Goal: Transaction & Acquisition: Purchase product/service

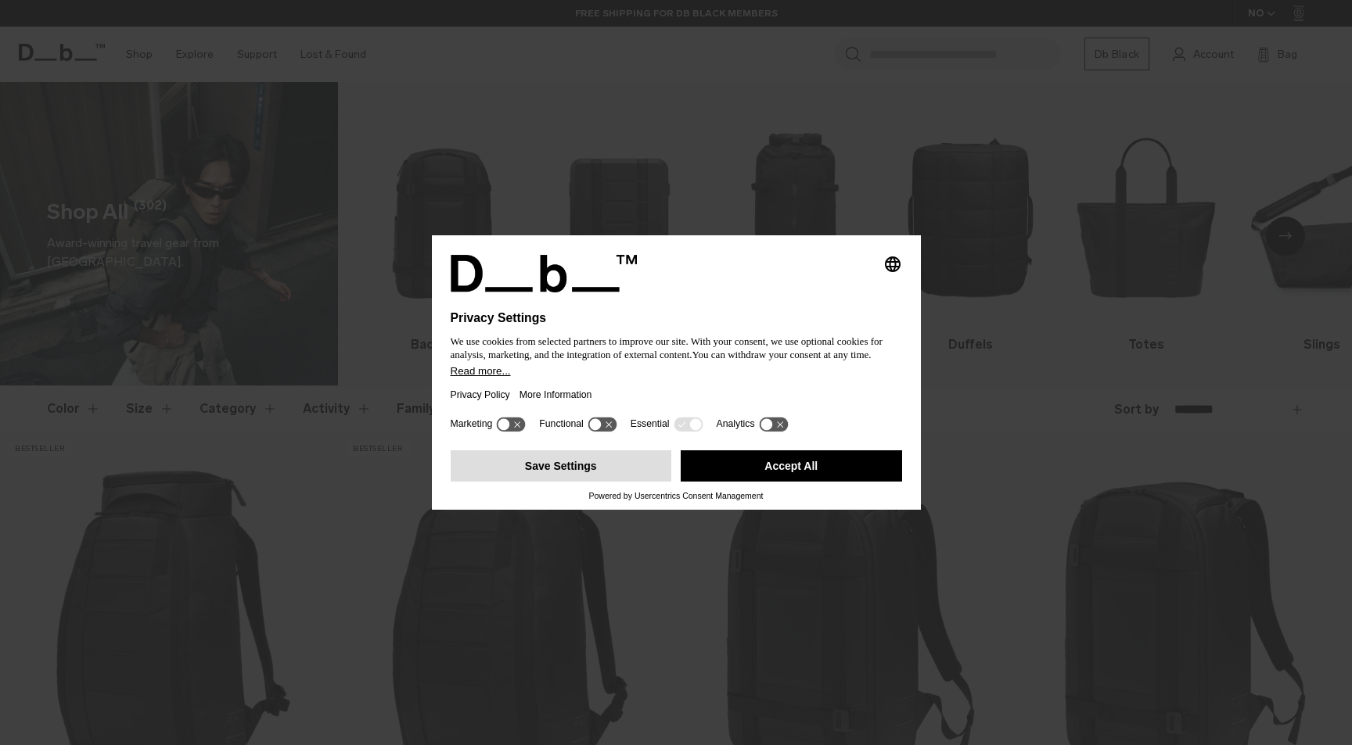
click at [580, 482] on button "Save Settings" at bounding box center [561, 466] width 221 height 31
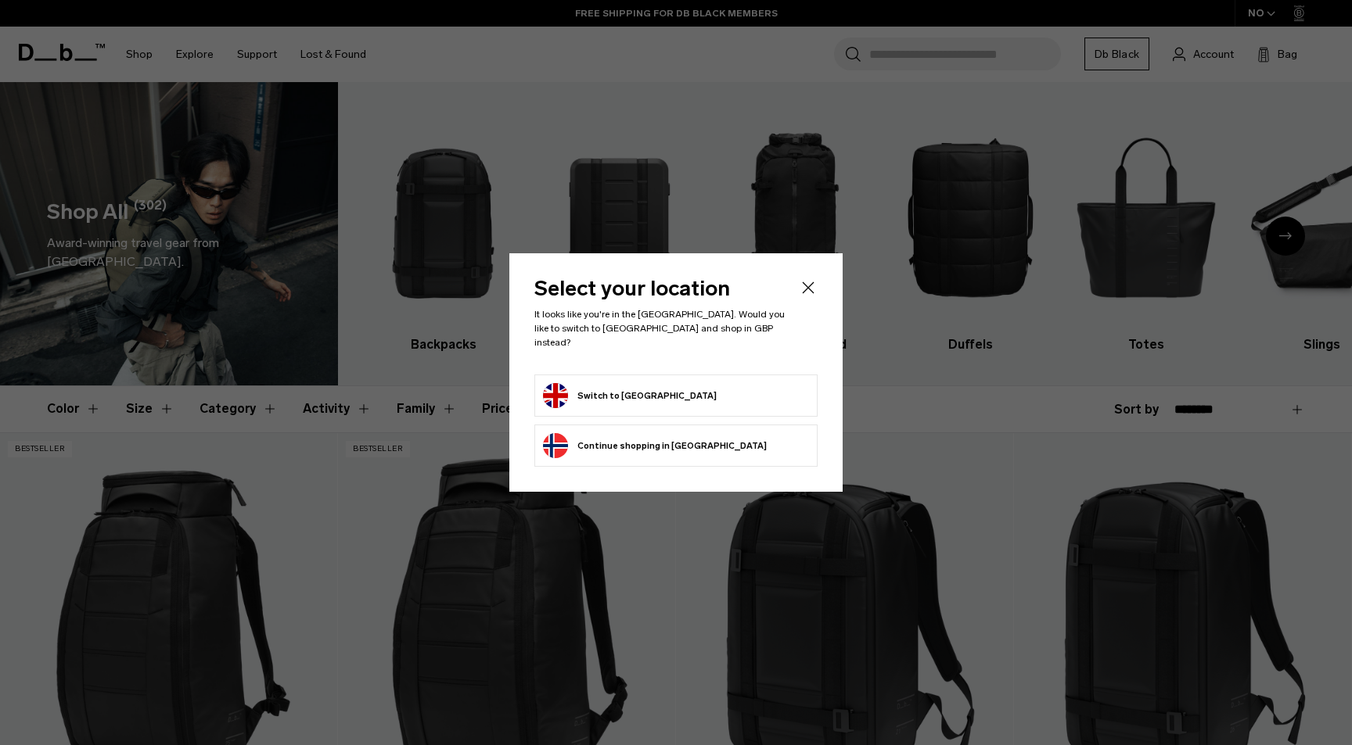
click at [656, 391] on button "Switch to United Kingdom" at bounding box center [630, 395] width 174 height 25
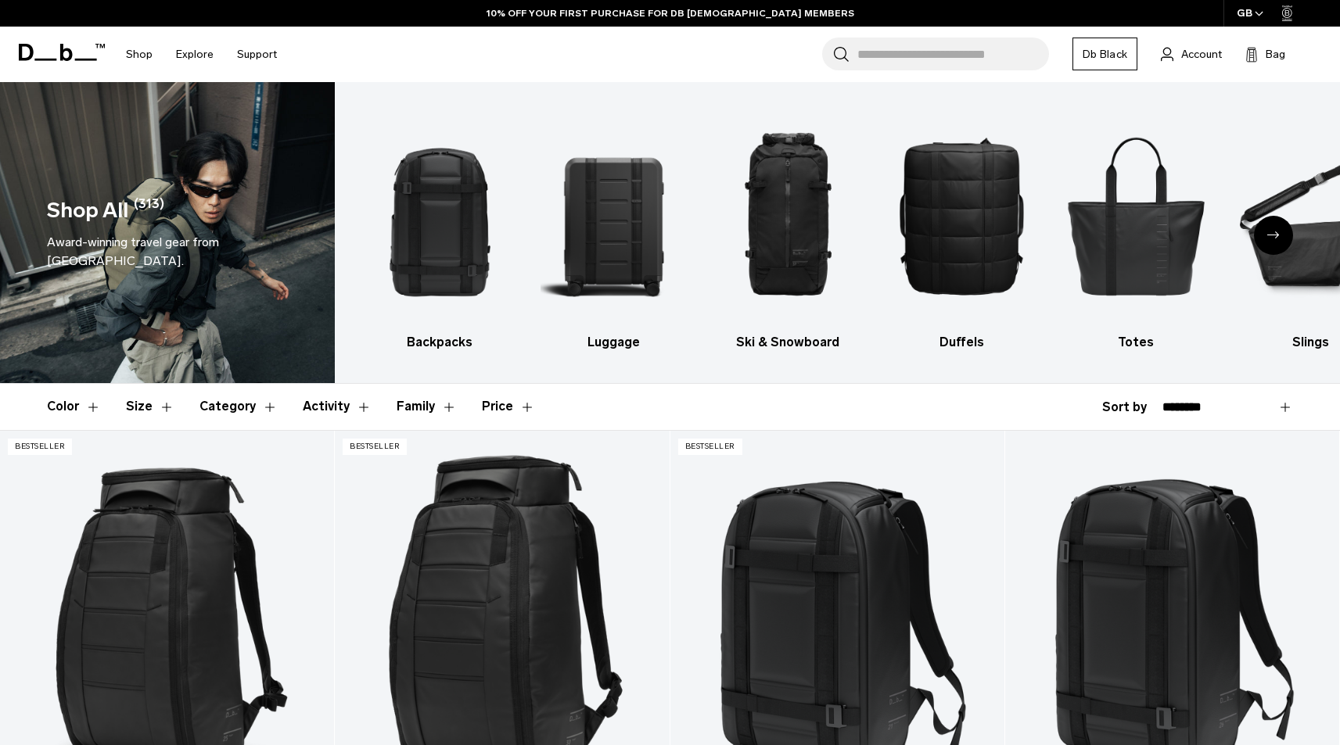
click at [1279, 242] on div "Next slide" at bounding box center [1273, 235] width 39 height 39
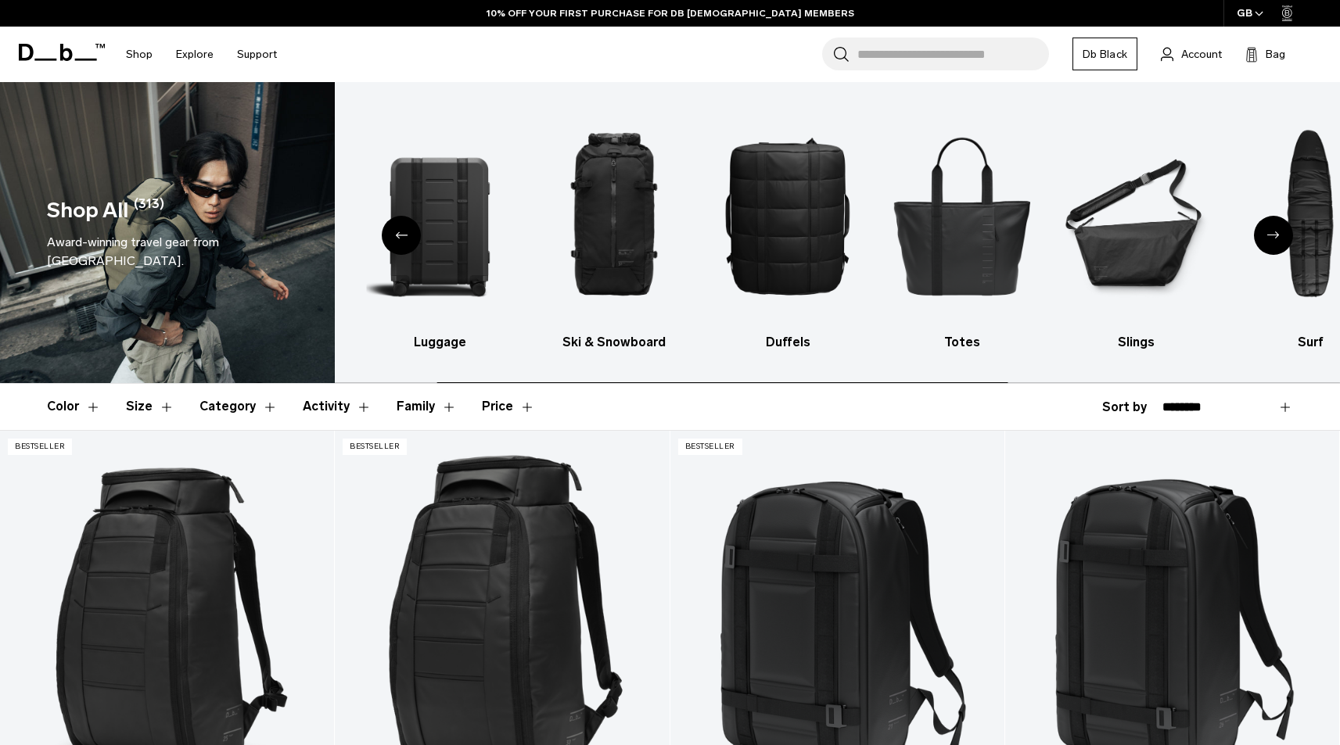
click at [1279, 242] on div "Next slide" at bounding box center [1273, 235] width 39 height 39
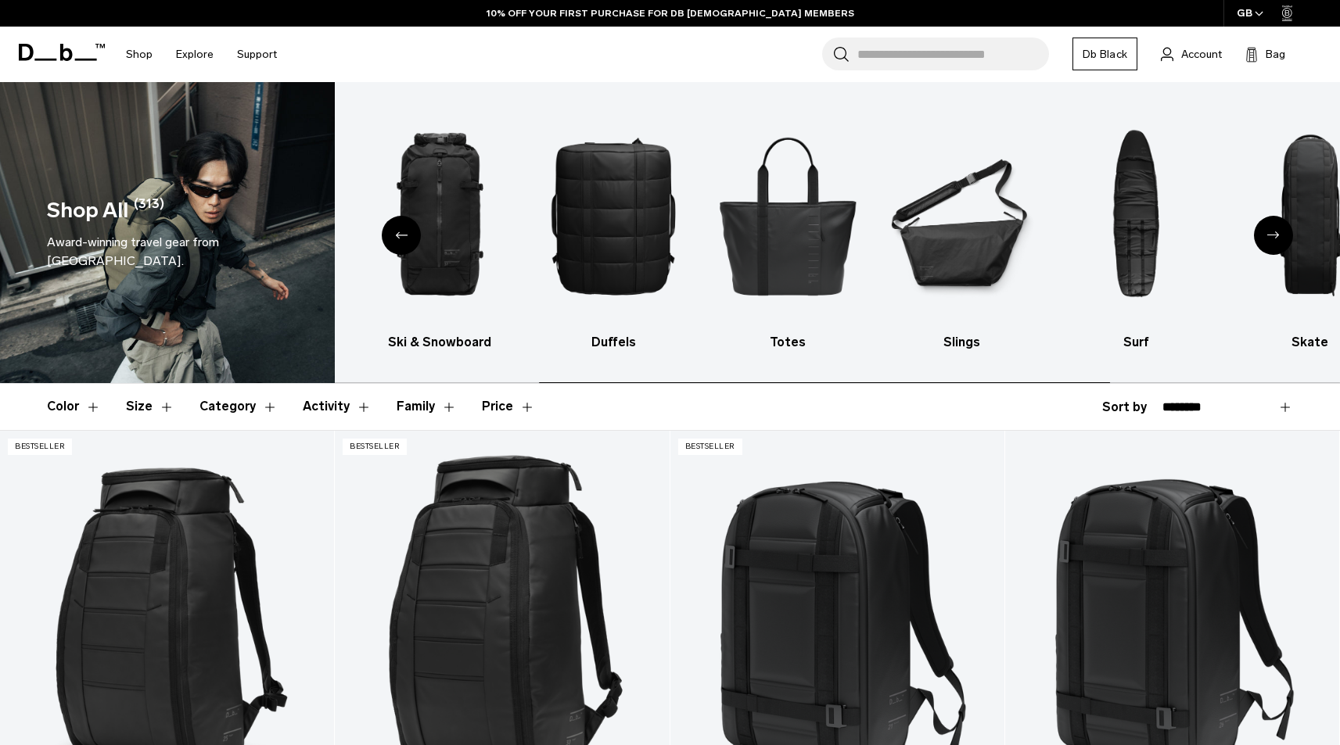
click at [1279, 242] on div "Next slide" at bounding box center [1273, 235] width 39 height 39
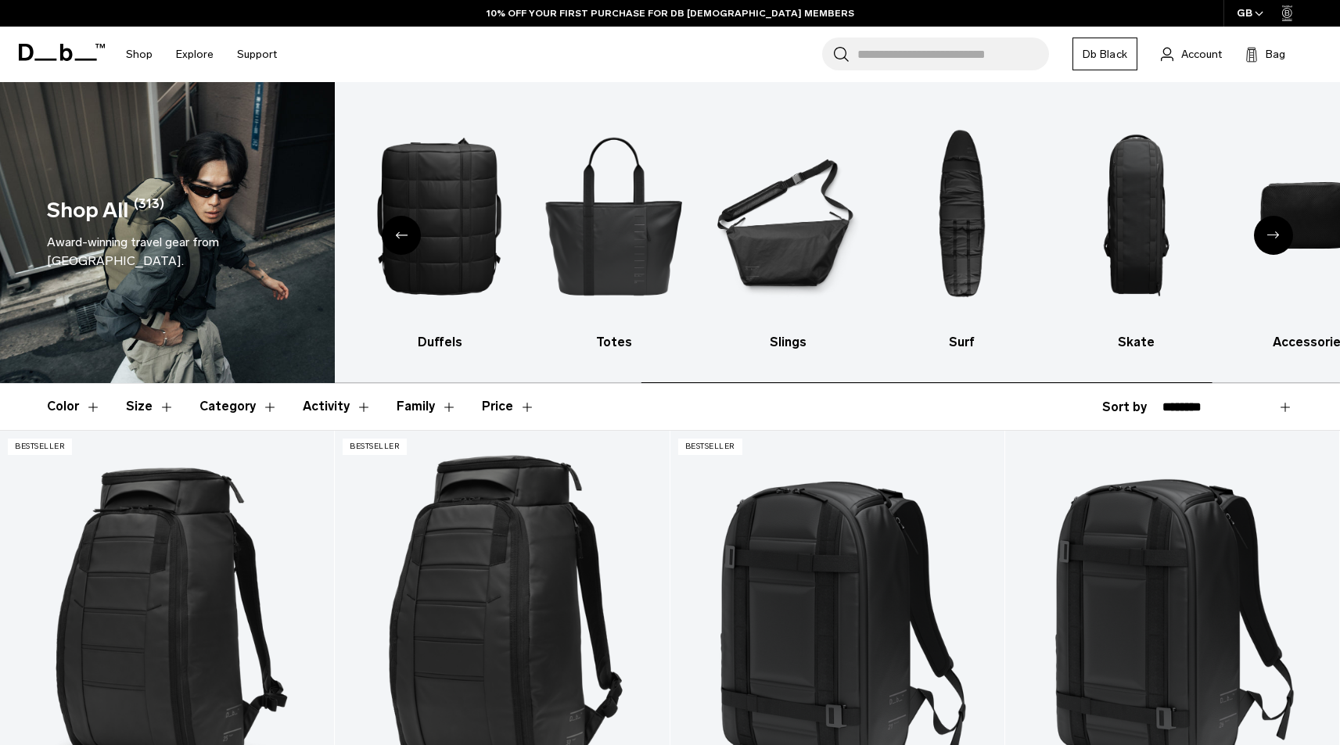
click at [1279, 242] on div "Next slide" at bounding box center [1273, 235] width 39 height 39
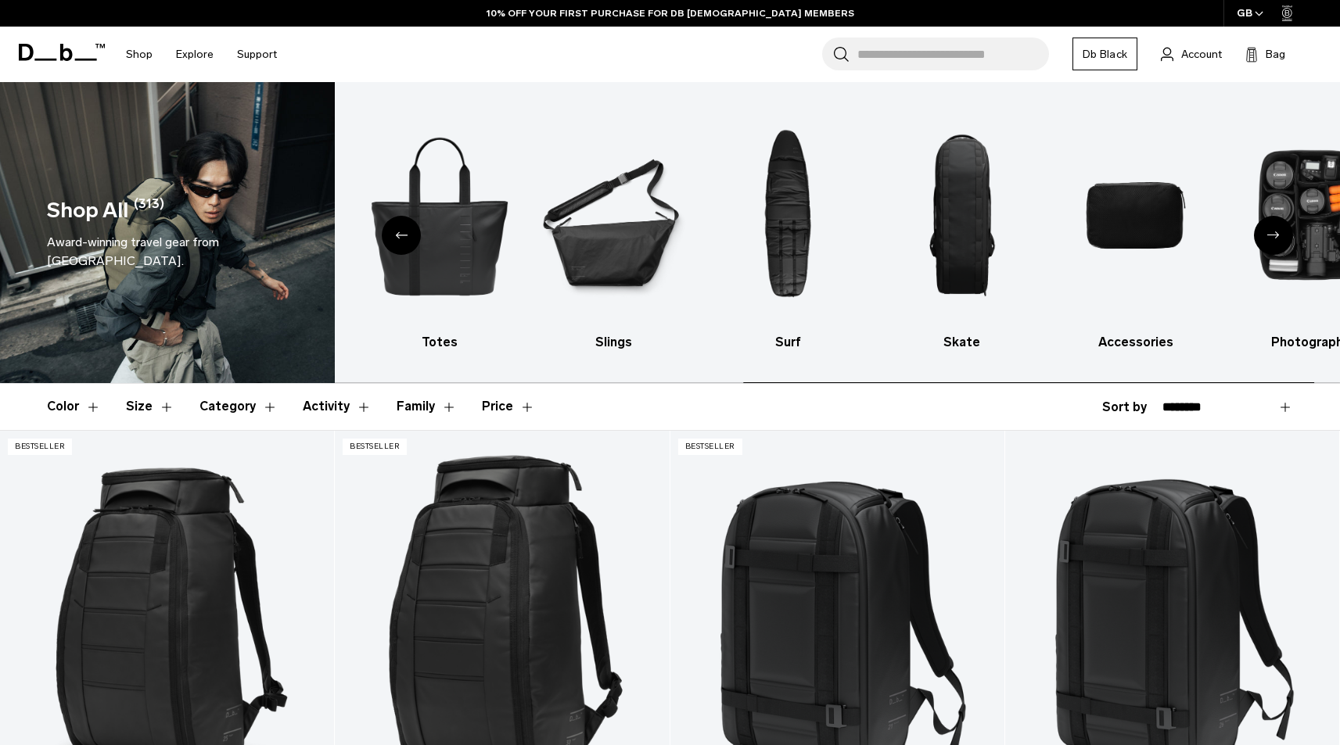
click at [1279, 242] on div "Next slide" at bounding box center [1273, 235] width 39 height 39
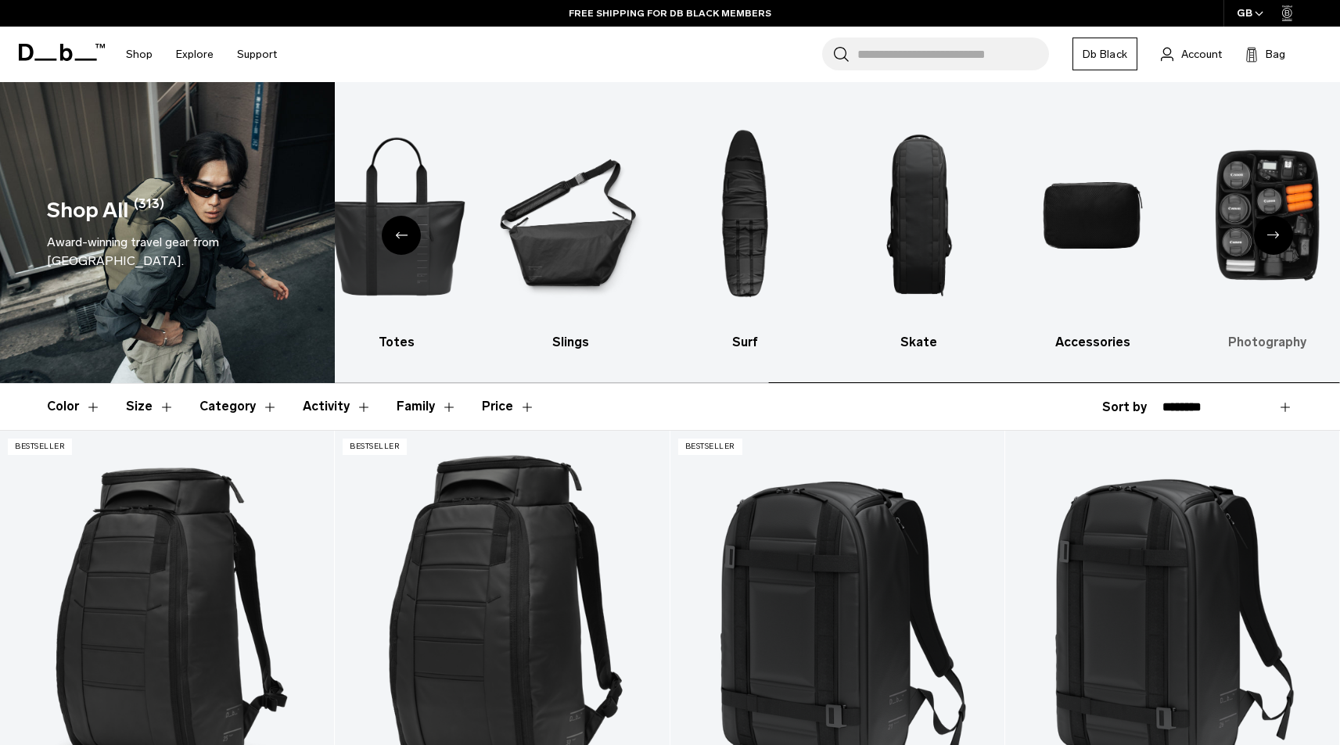
click at [1270, 186] on img "10 / 10" at bounding box center [1267, 216] width 147 height 220
click at [1269, 342] on h3 "Photography" at bounding box center [1267, 342] width 147 height 19
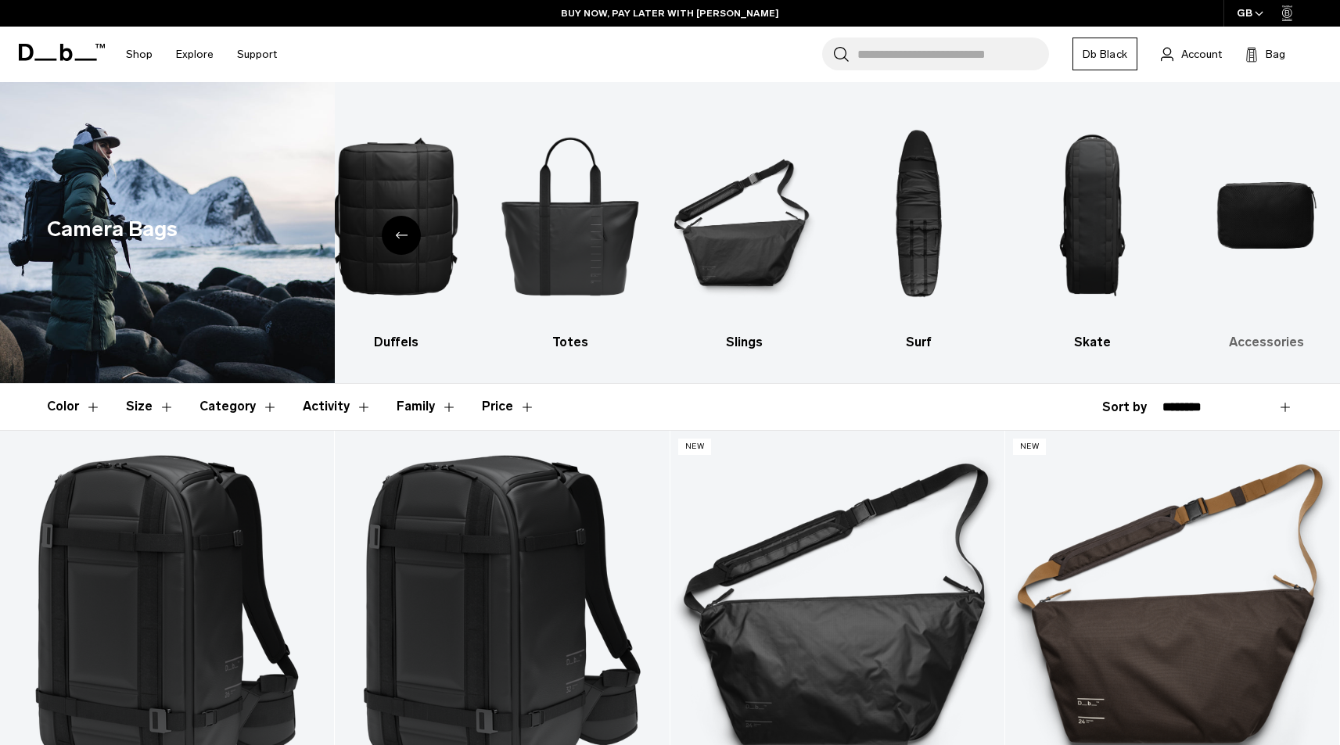
click at [1245, 221] on img "10 / 10" at bounding box center [1267, 216] width 147 height 220
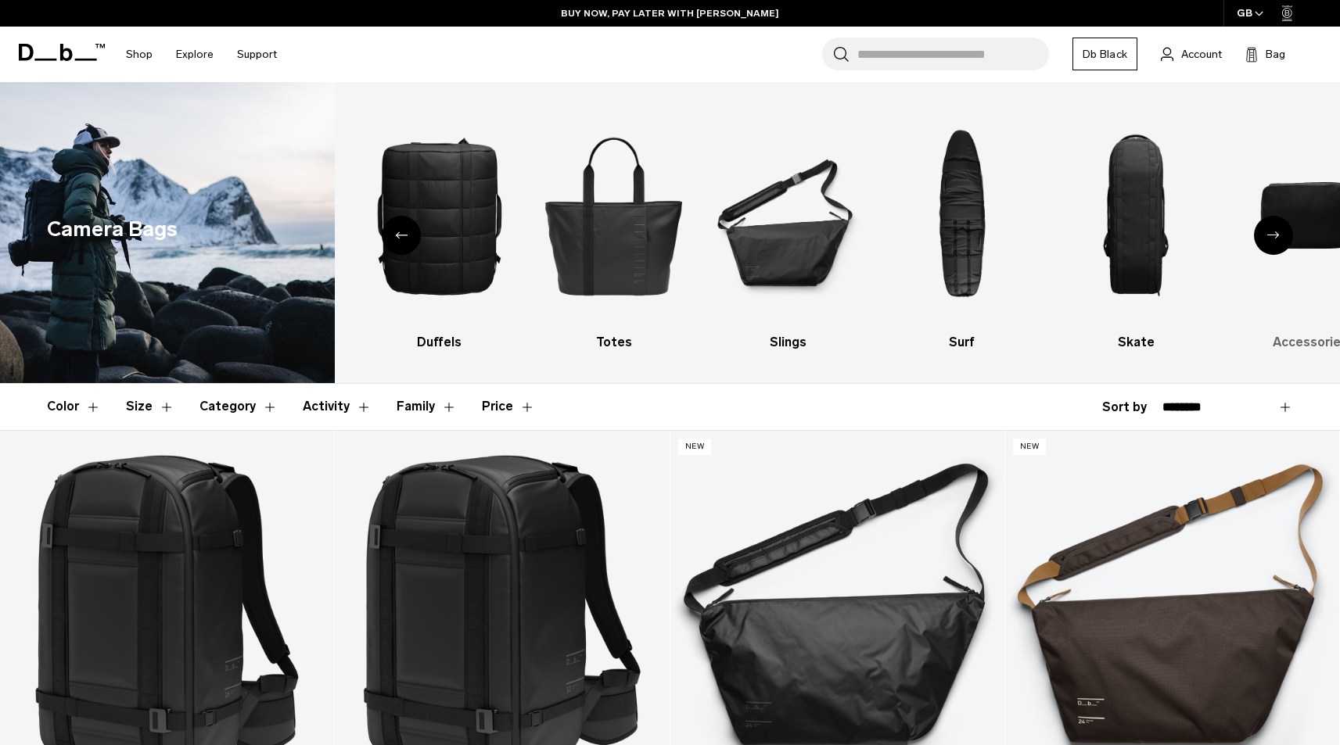
click at [1307, 339] on h3 "Accessories" at bounding box center [1310, 342] width 147 height 19
click at [1306, 343] on h3 "Accessories" at bounding box center [1310, 342] width 147 height 19
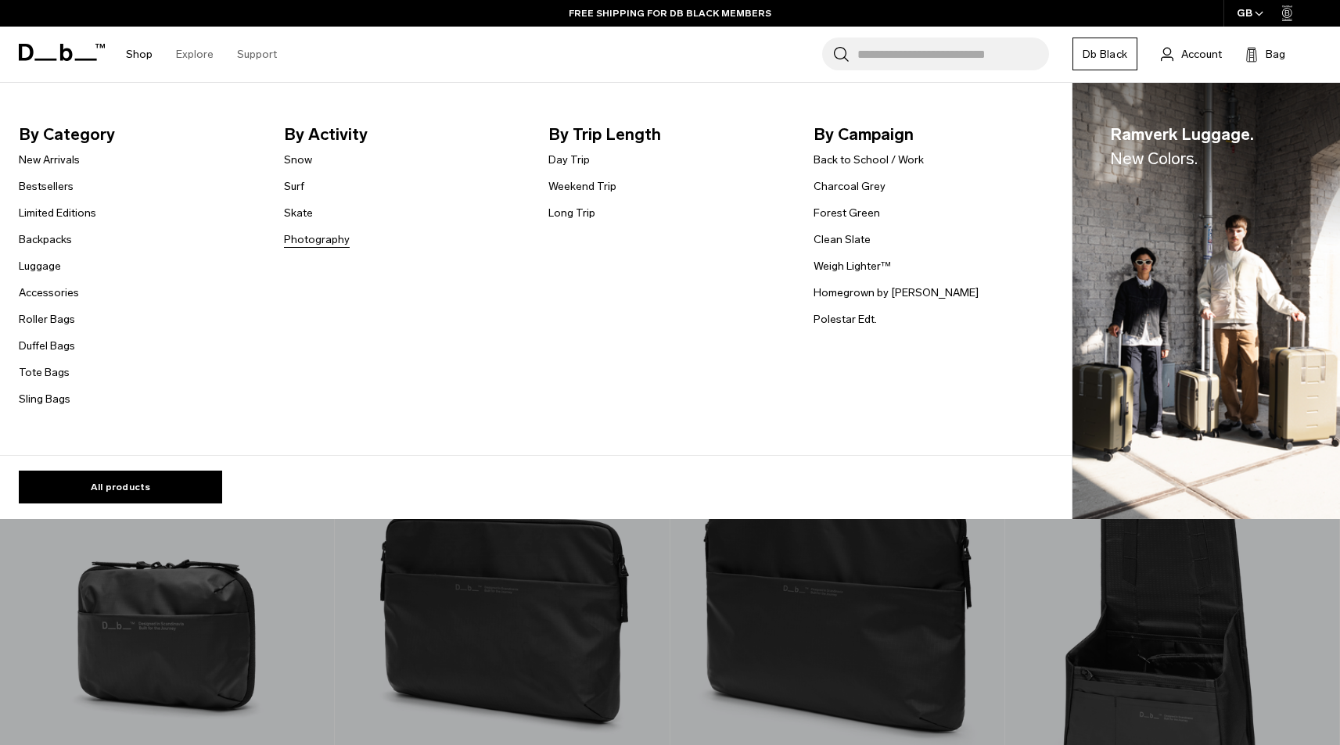
click at [307, 241] on link "Photography" at bounding box center [317, 240] width 66 height 16
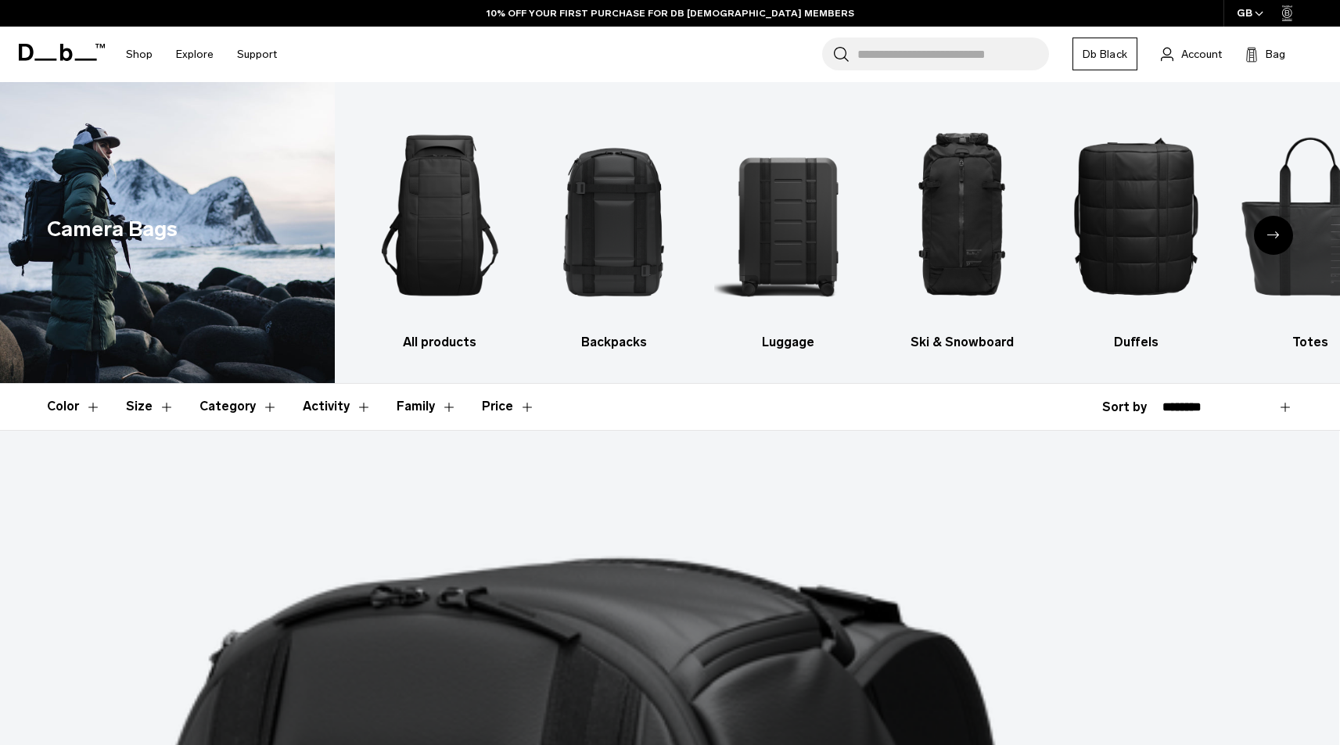
click at [1275, 245] on div "Next slide" at bounding box center [1273, 235] width 39 height 39
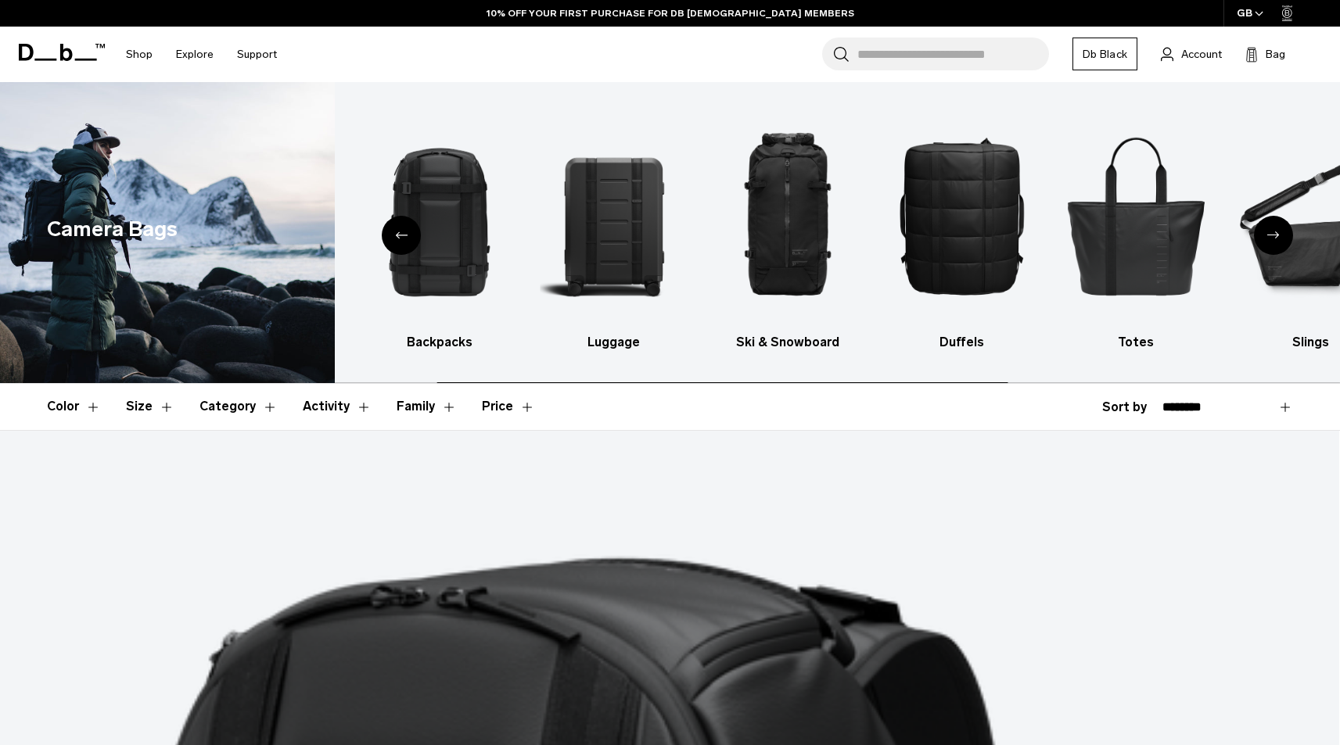
click at [1275, 245] on div "Next slide" at bounding box center [1273, 235] width 39 height 39
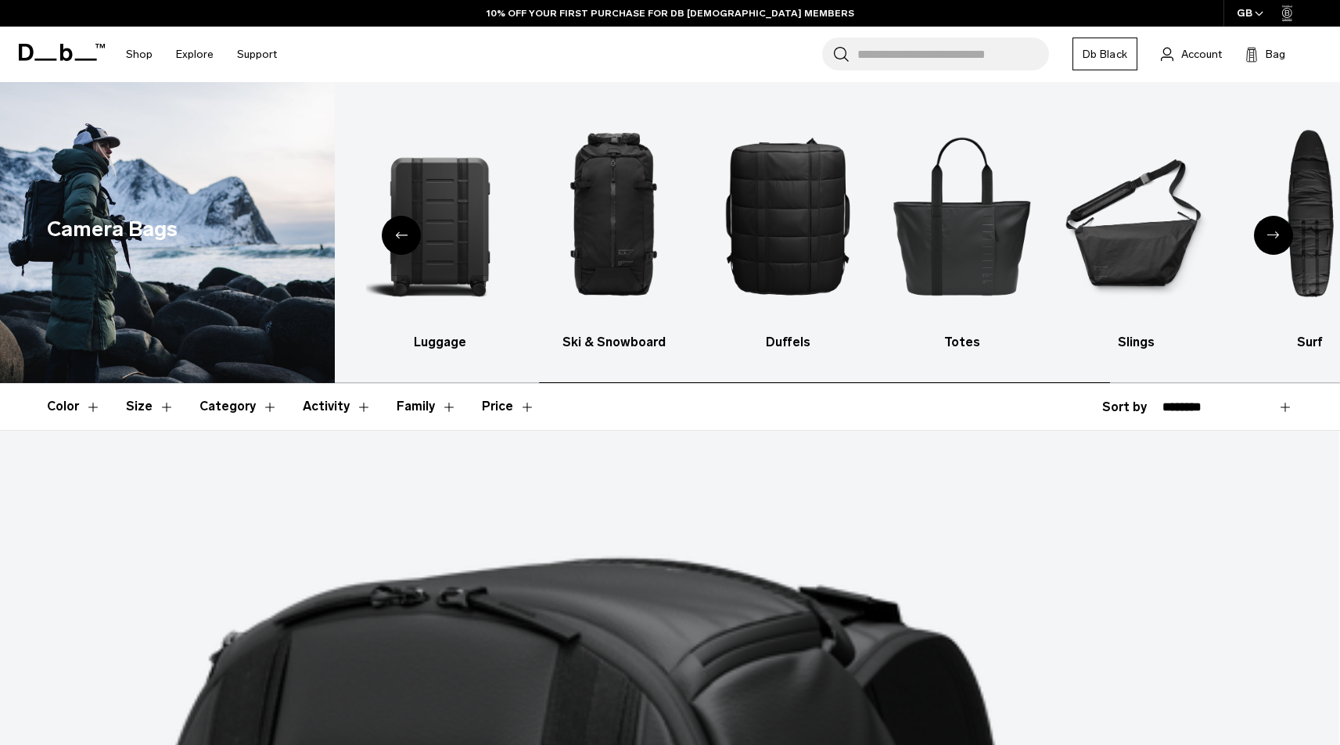
click at [1275, 245] on div "Next slide" at bounding box center [1273, 235] width 39 height 39
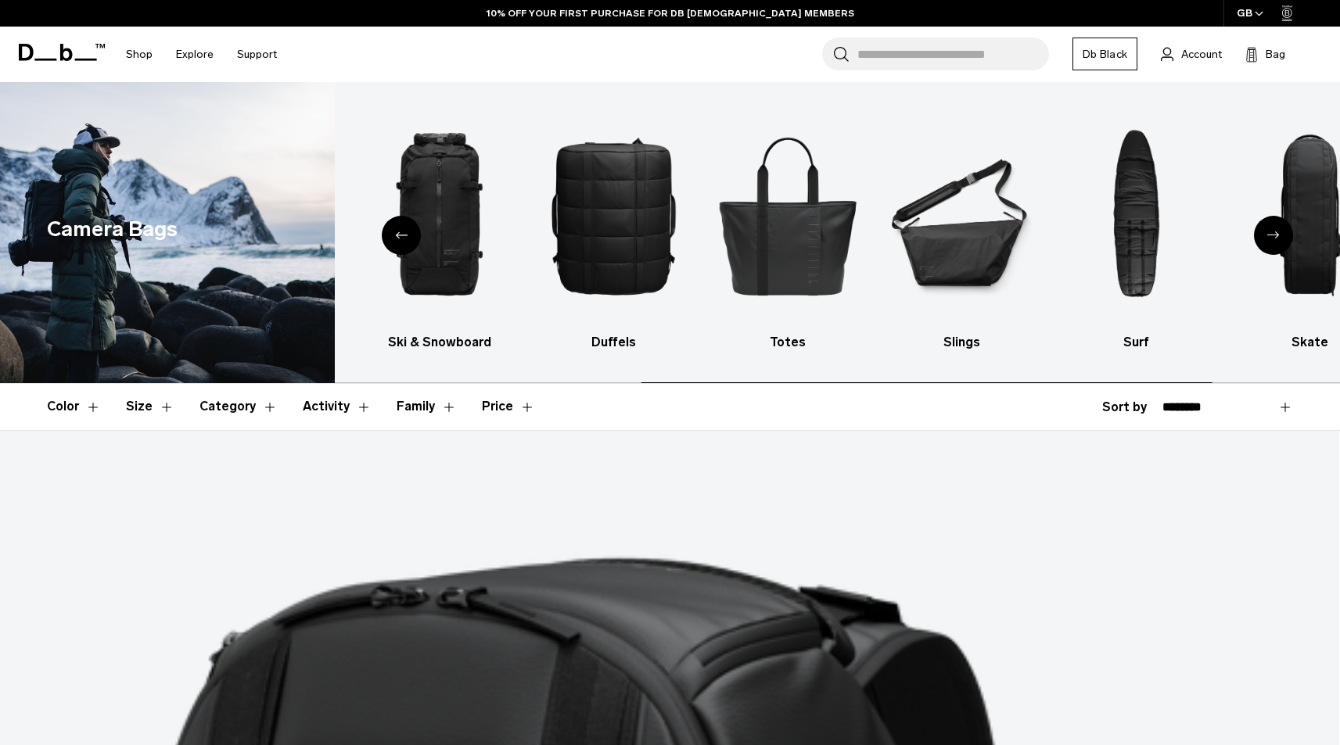
click at [1275, 245] on div "Next slide" at bounding box center [1273, 235] width 39 height 39
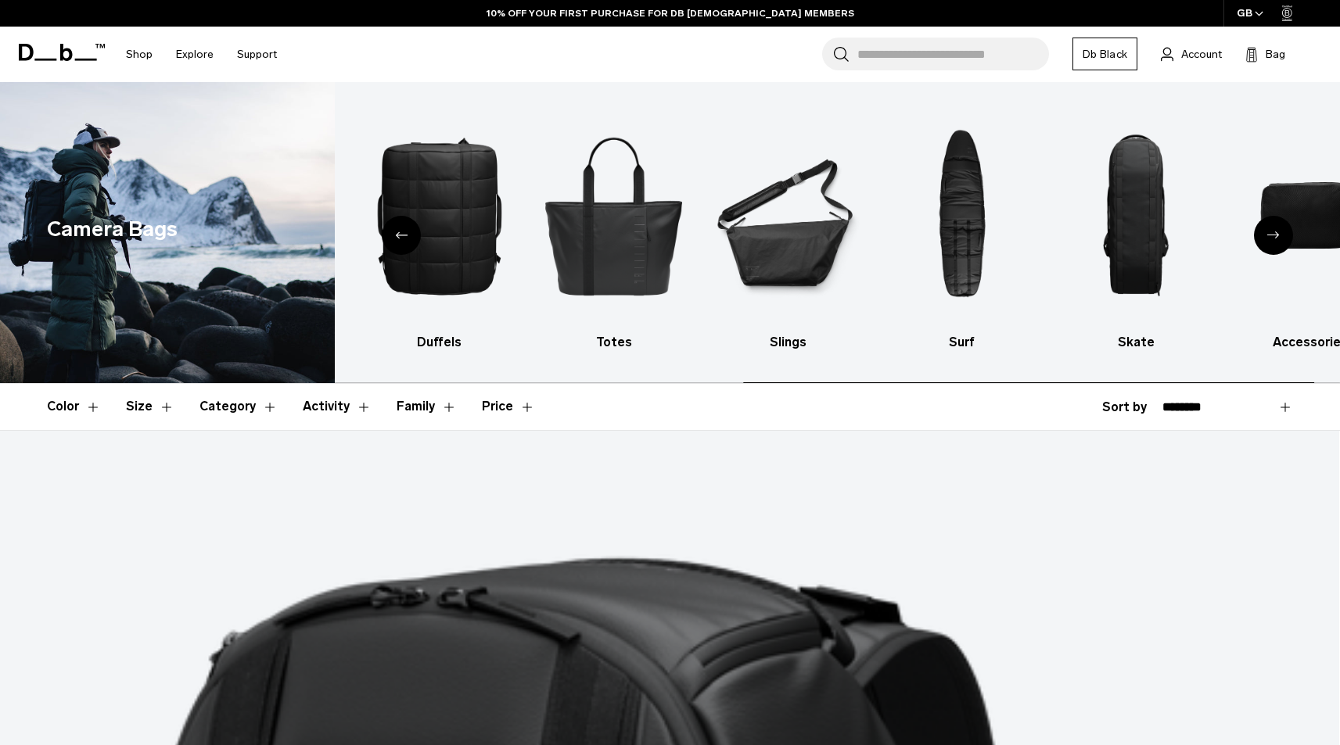
click at [1275, 245] on div "Next slide" at bounding box center [1273, 235] width 39 height 39
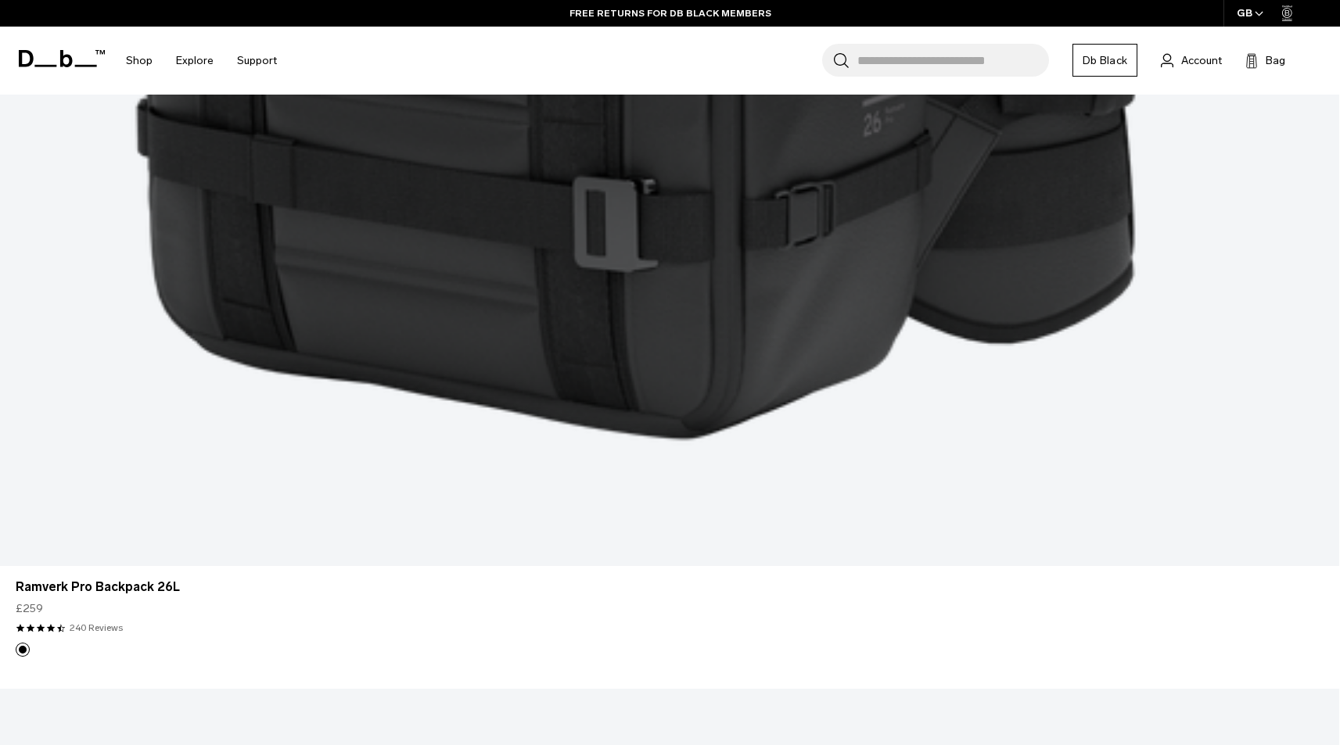
scroll to position [1256, 0]
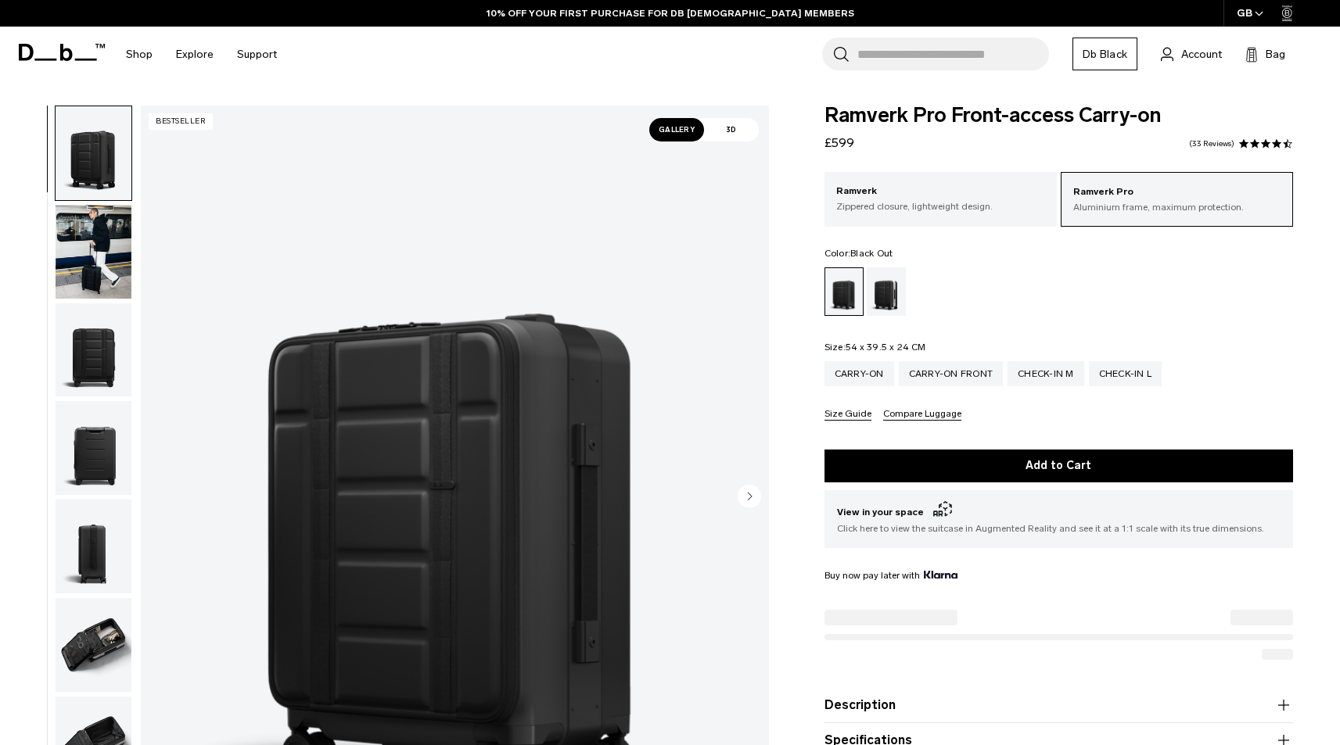
click at [129, 252] on img "button" at bounding box center [94, 252] width 76 height 94
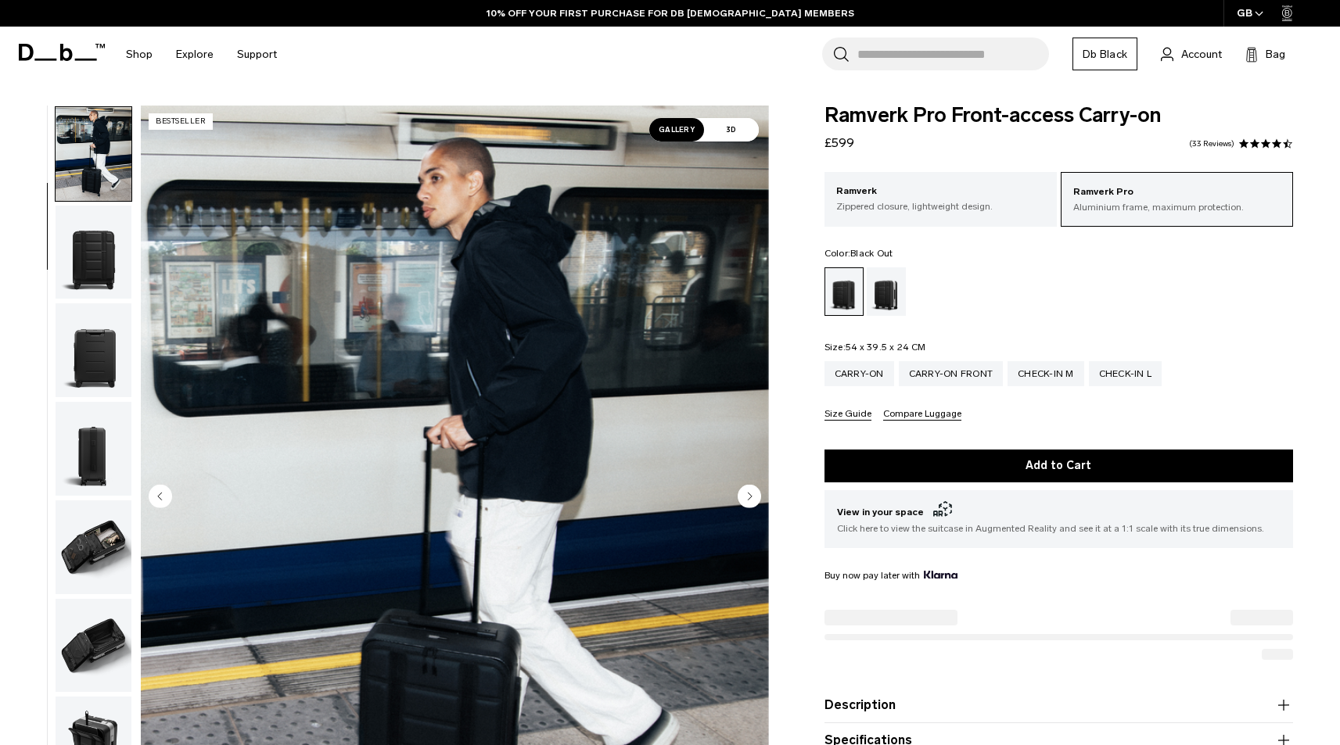
scroll to position [99, 0]
click at [100, 249] on img "button" at bounding box center [94, 252] width 76 height 94
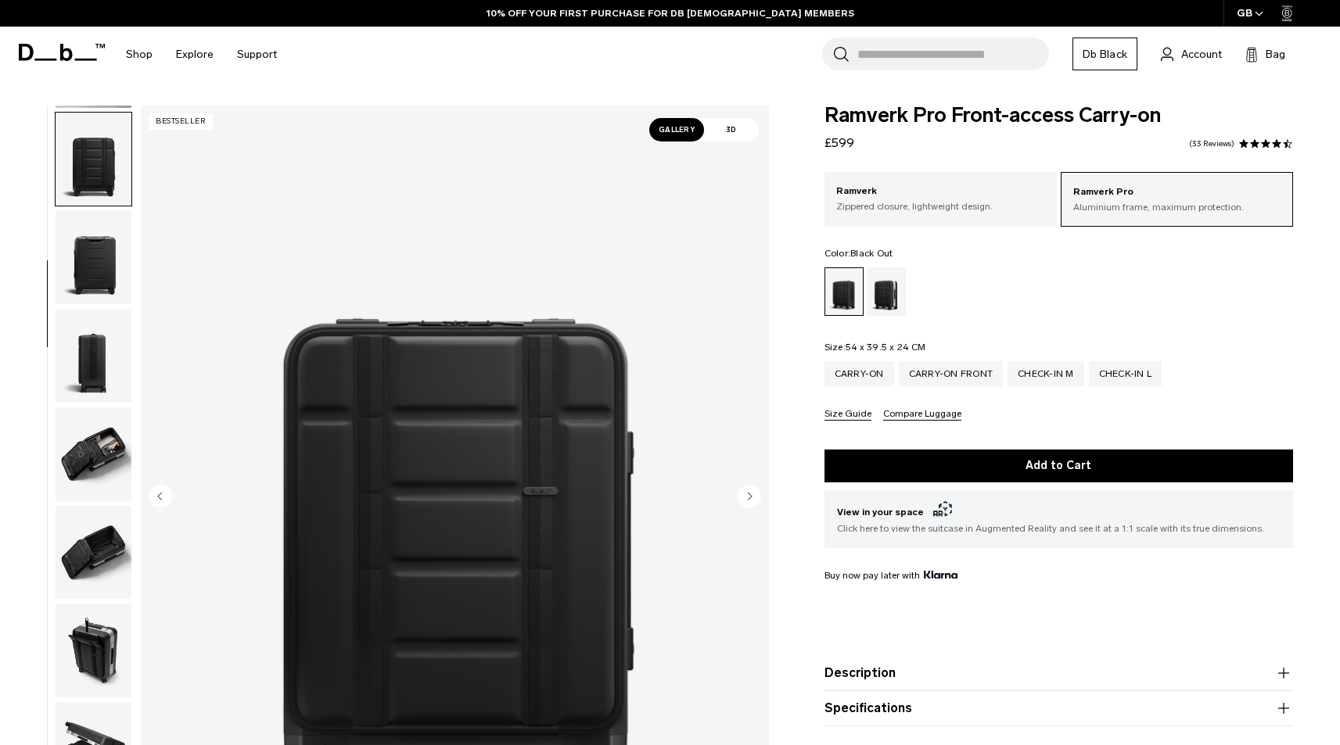
scroll to position [196, 0]
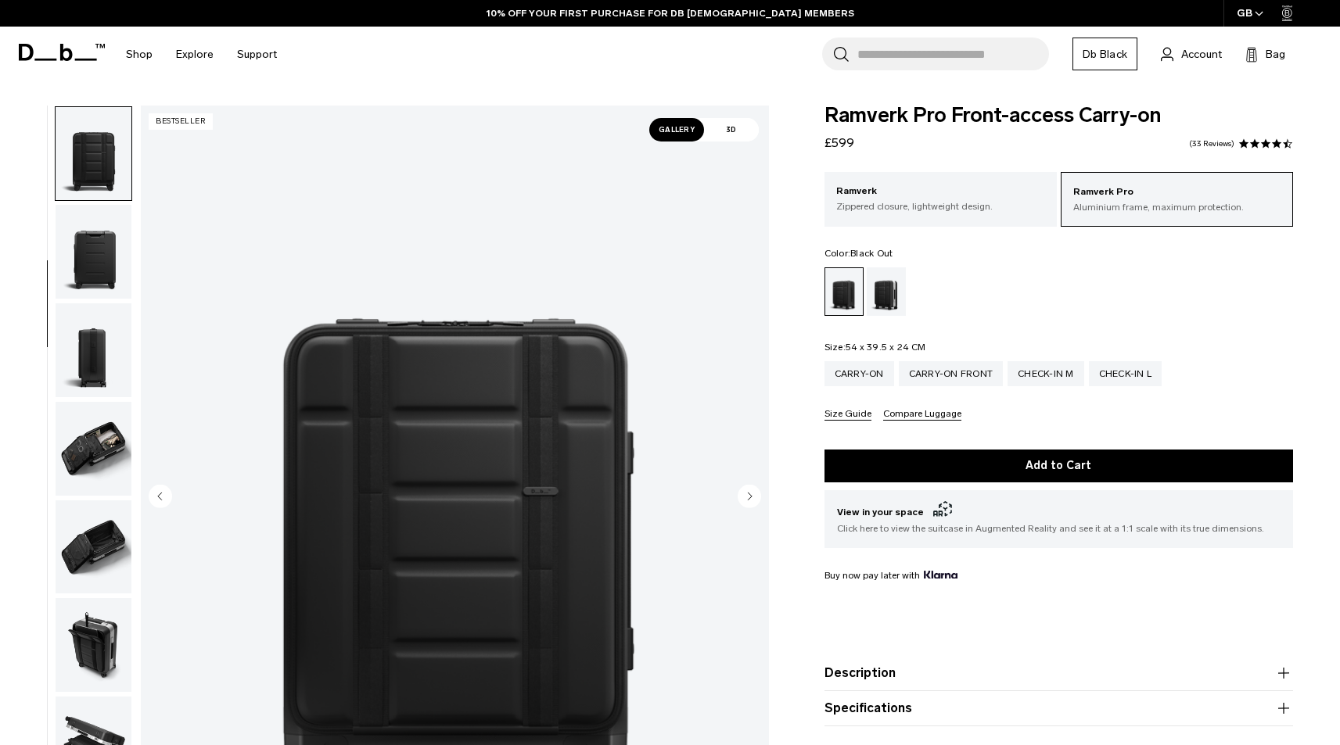
click at [100, 249] on img "button" at bounding box center [94, 252] width 76 height 94
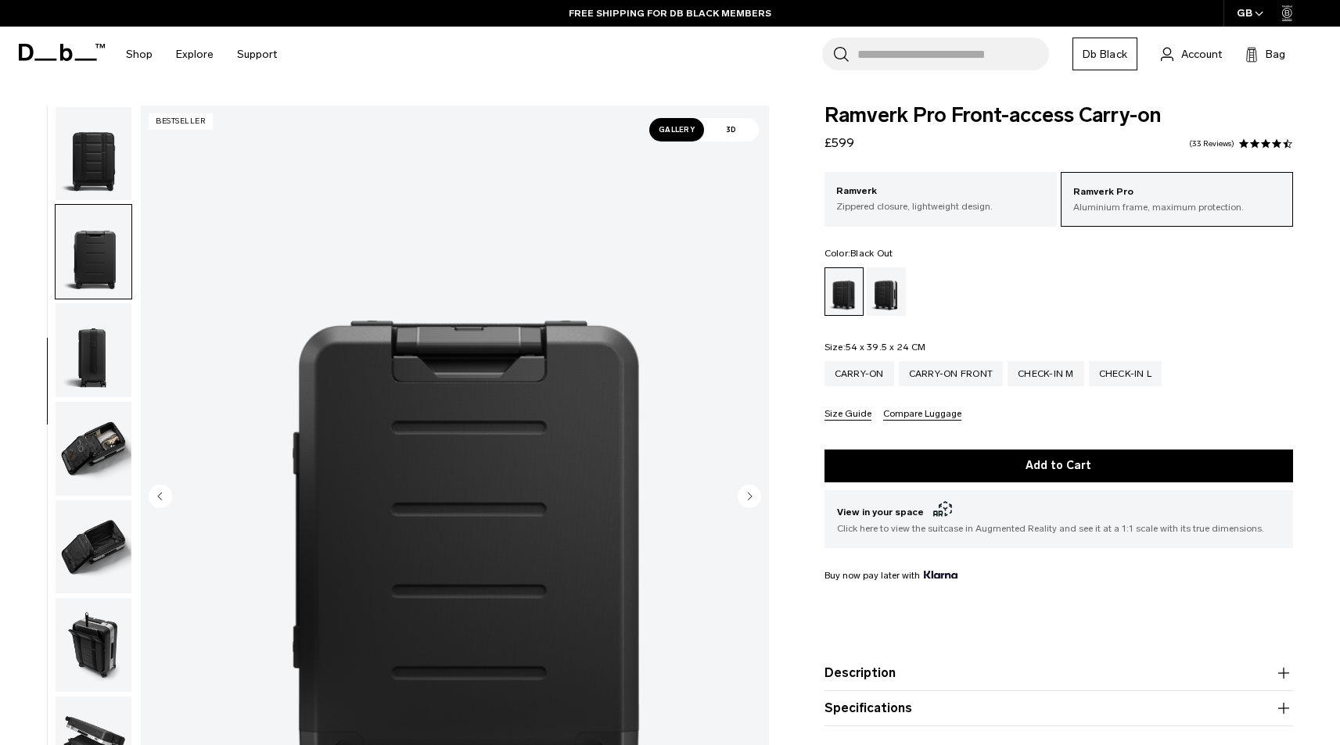
click at [102, 361] on img "button" at bounding box center [94, 350] width 76 height 94
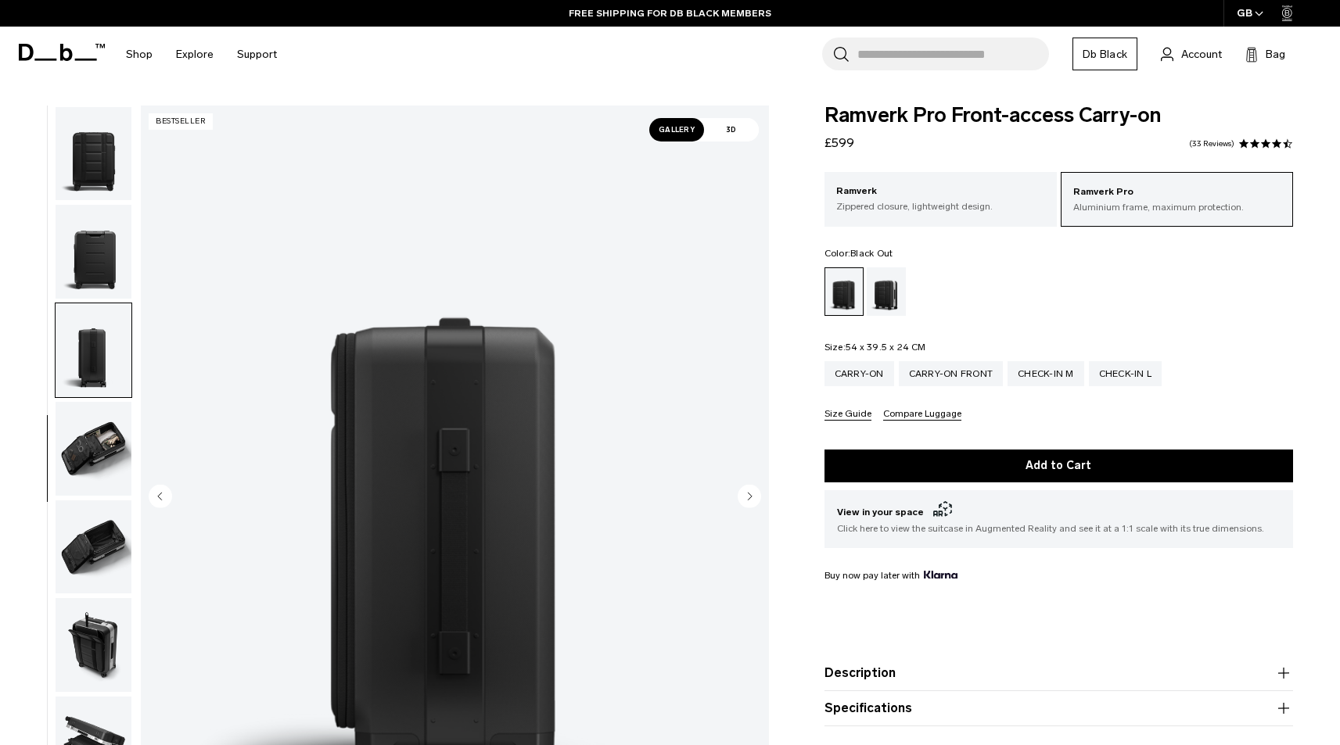
click at [108, 427] on img "button" at bounding box center [94, 449] width 76 height 94
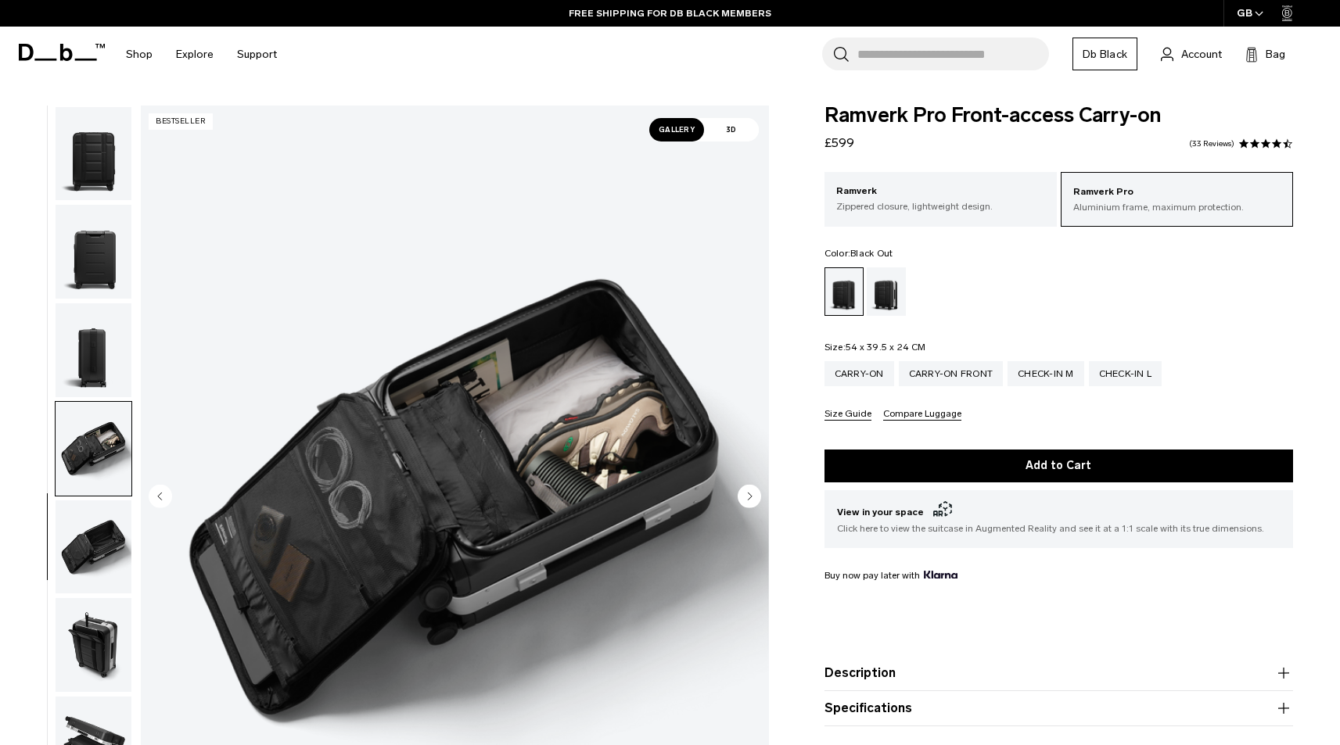
click at [98, 546] on img "button" at bounding box center [94, 548] width 76 height 94
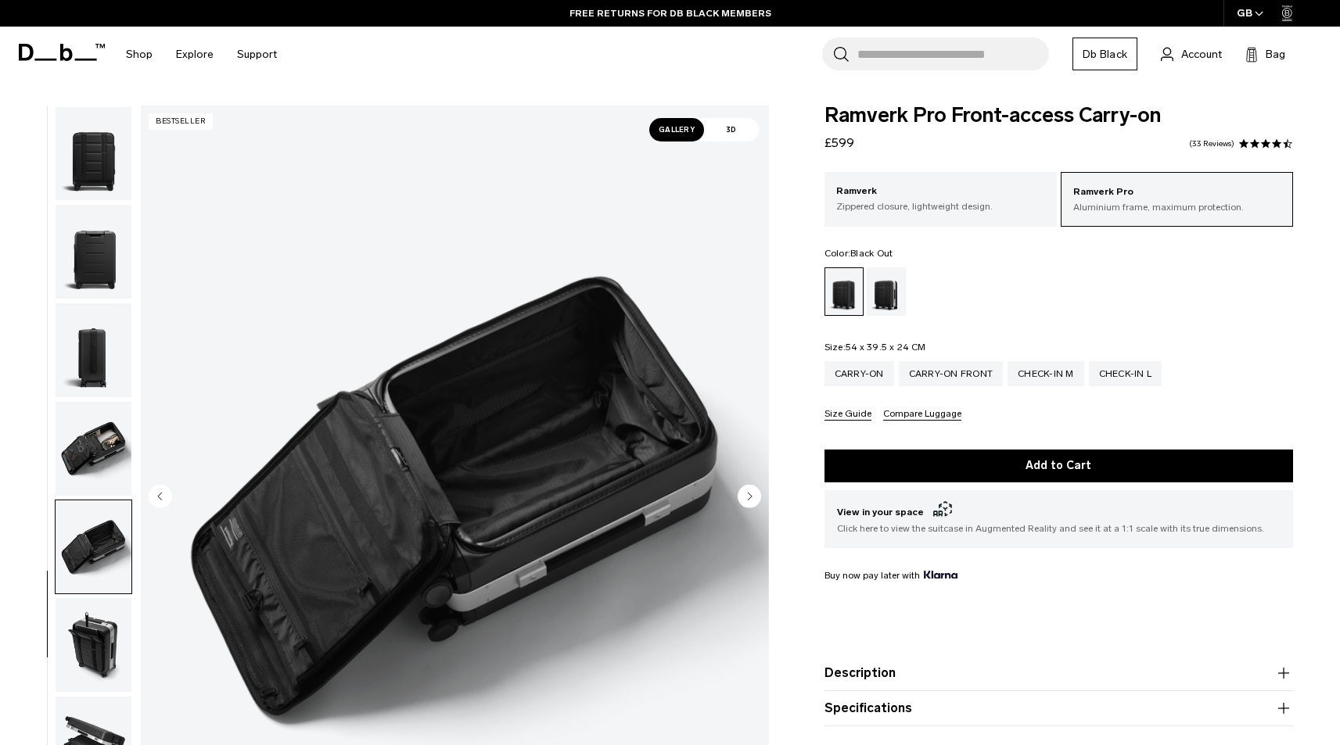
click at [95, 610] on img "button" at bounding box center [94, 645] width 76 height 94
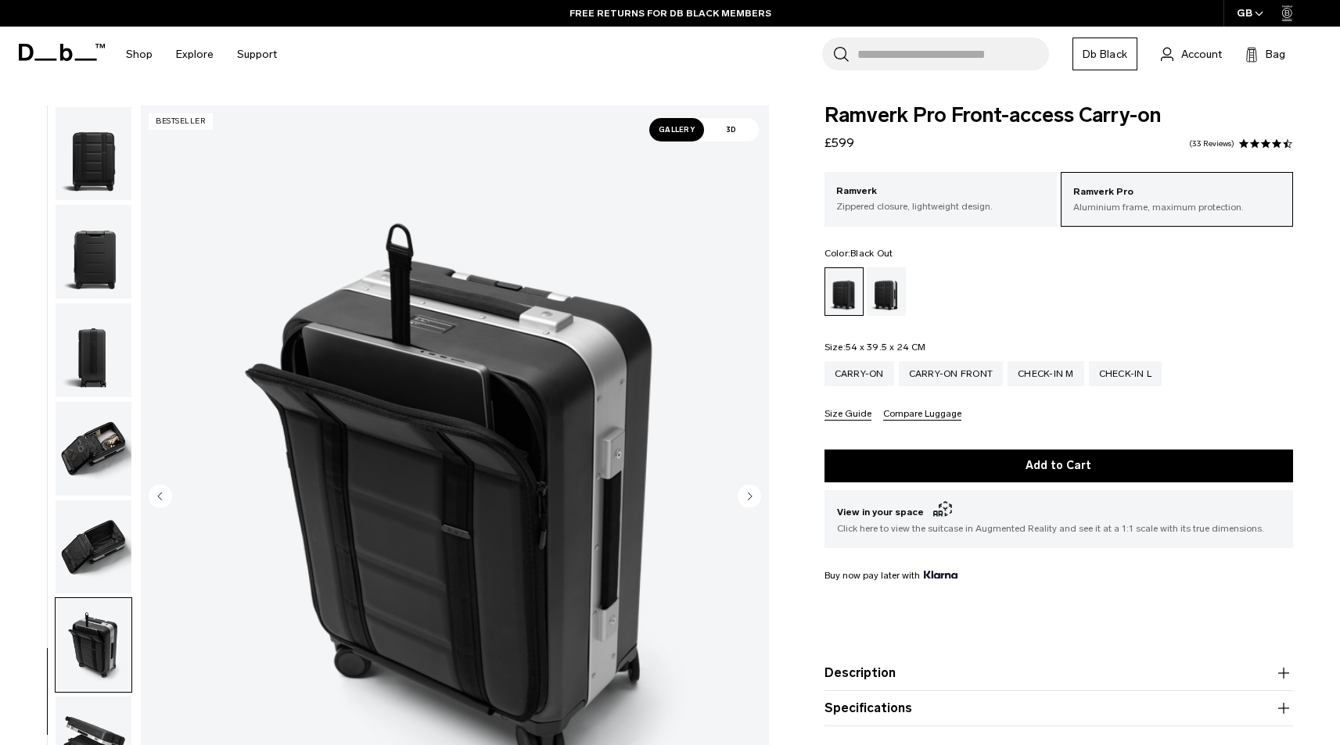
click at [98, 720] on img "button" at bounding box center [94, 744] width 76 height 94
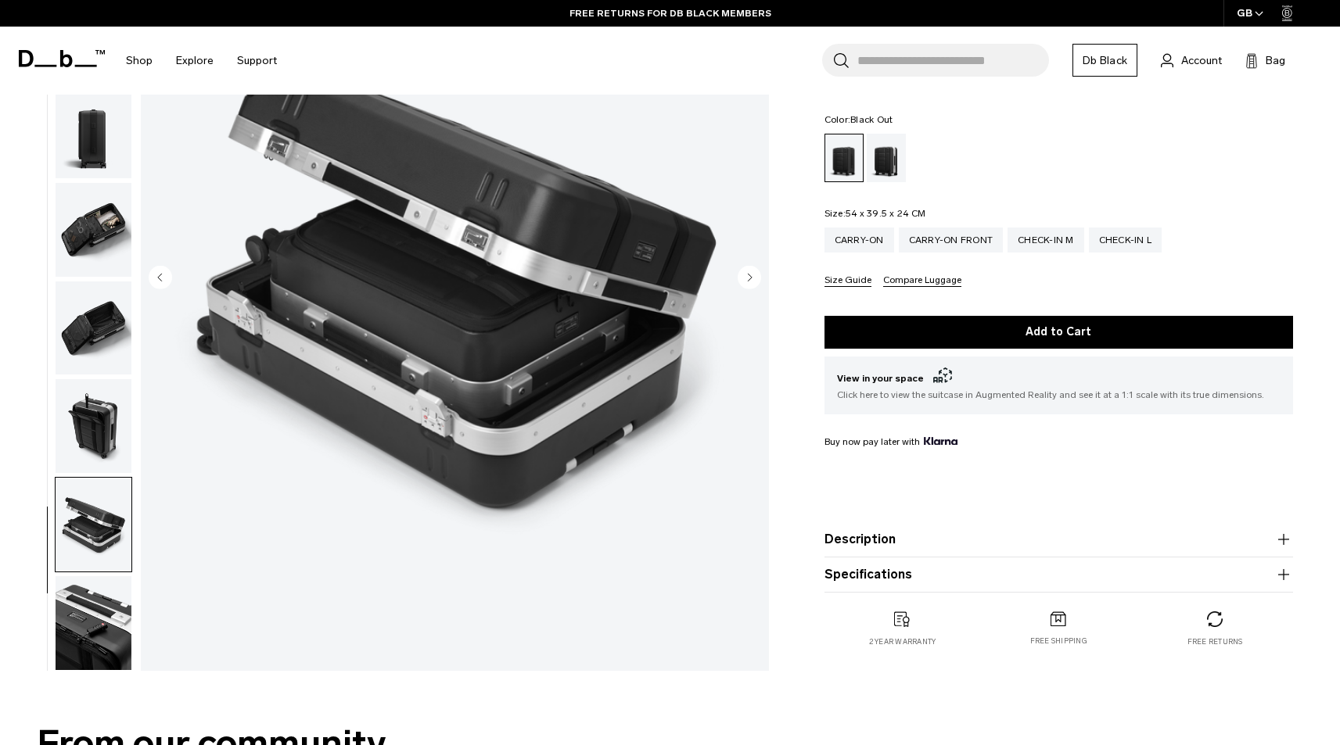
scroll to position [244, 0]
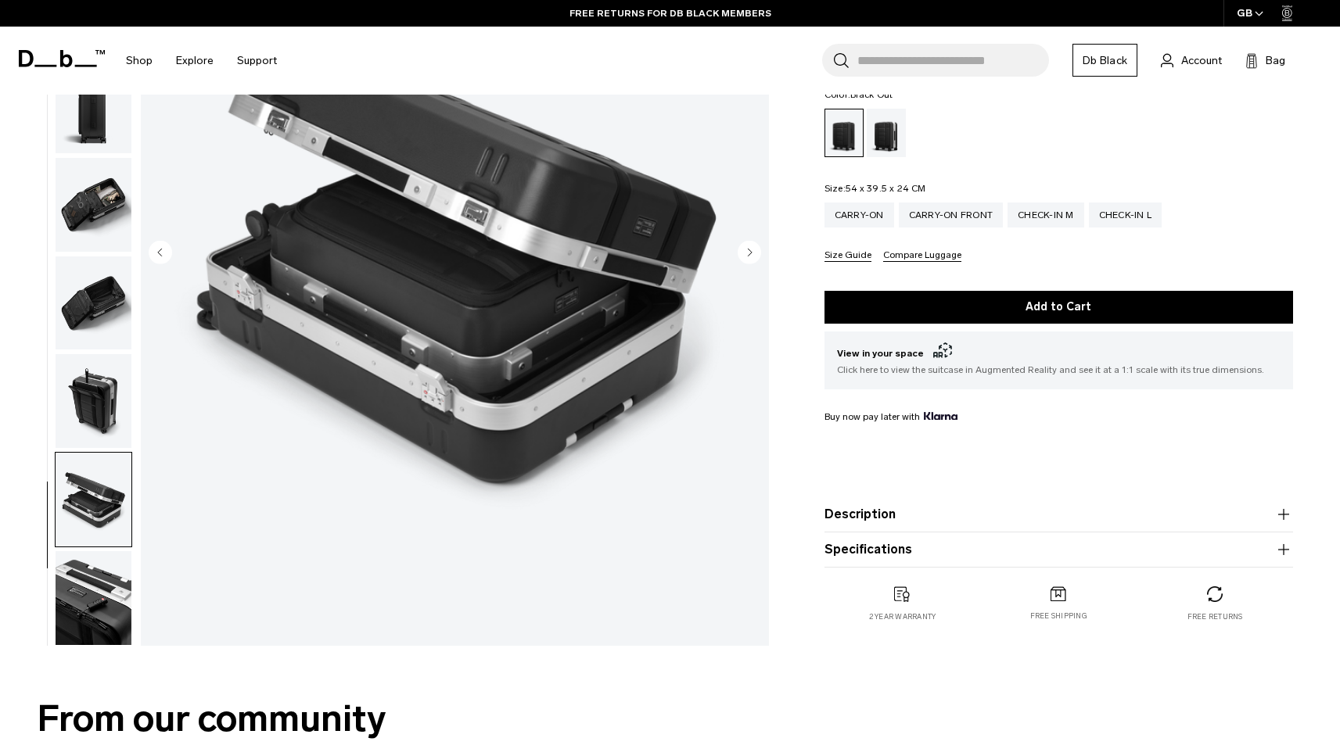
click at [91, 625] on img "button" at bounding box center [94, 598] width 76 height 94
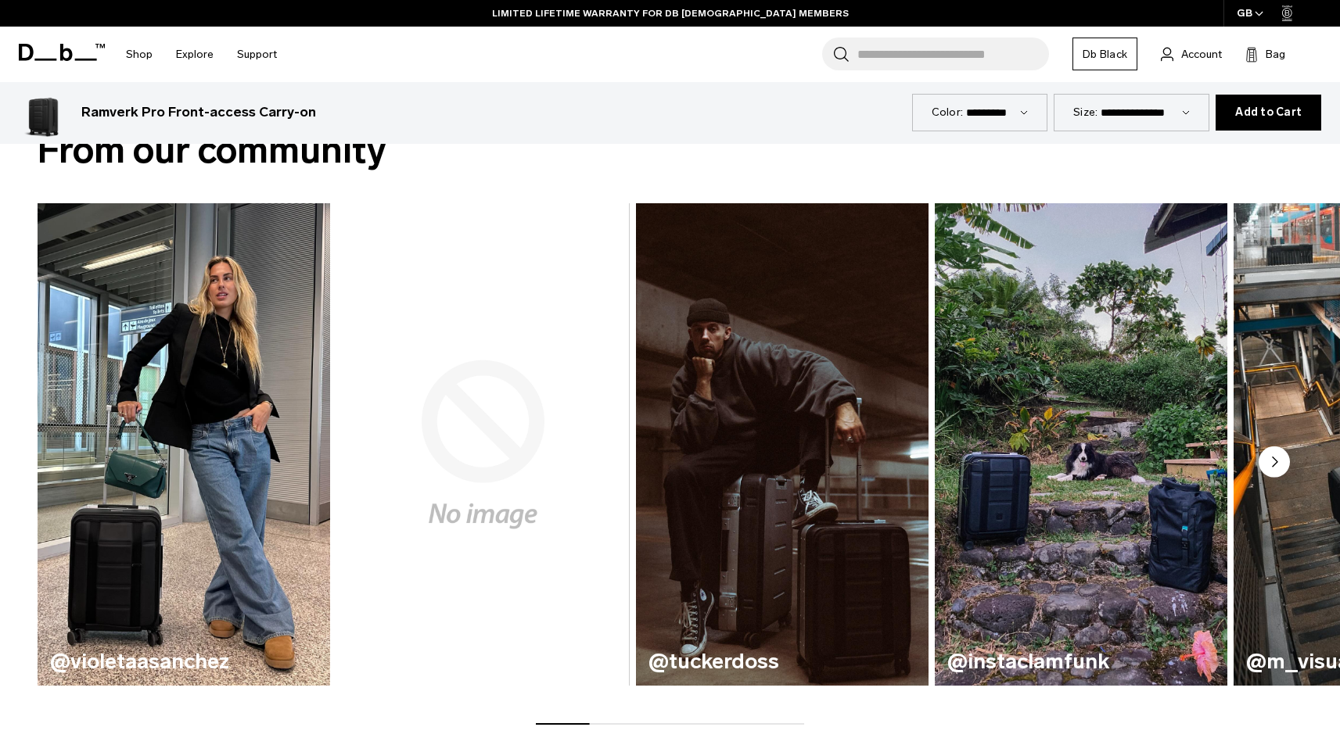
scroll to position [811, 0]
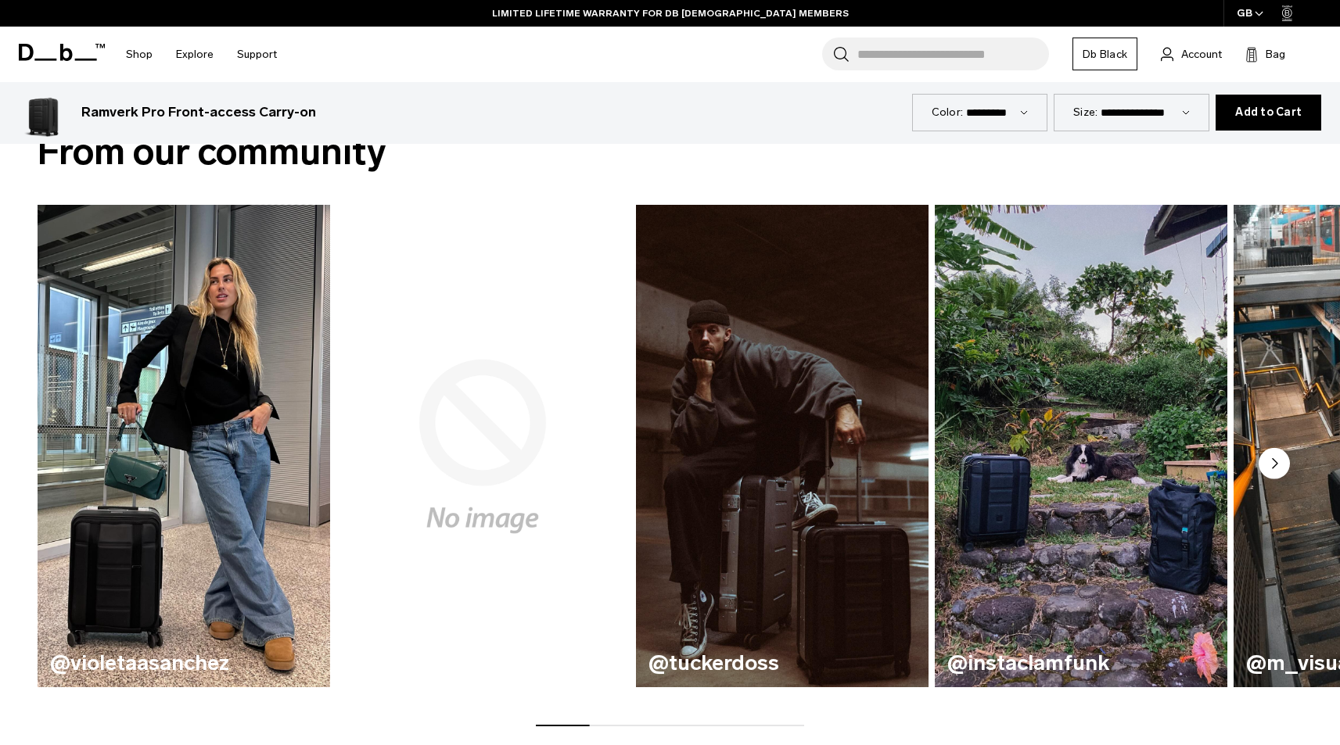
click at [477, 572] on video "2 / 8" at bounding box center [483, 445] width 302 height 497
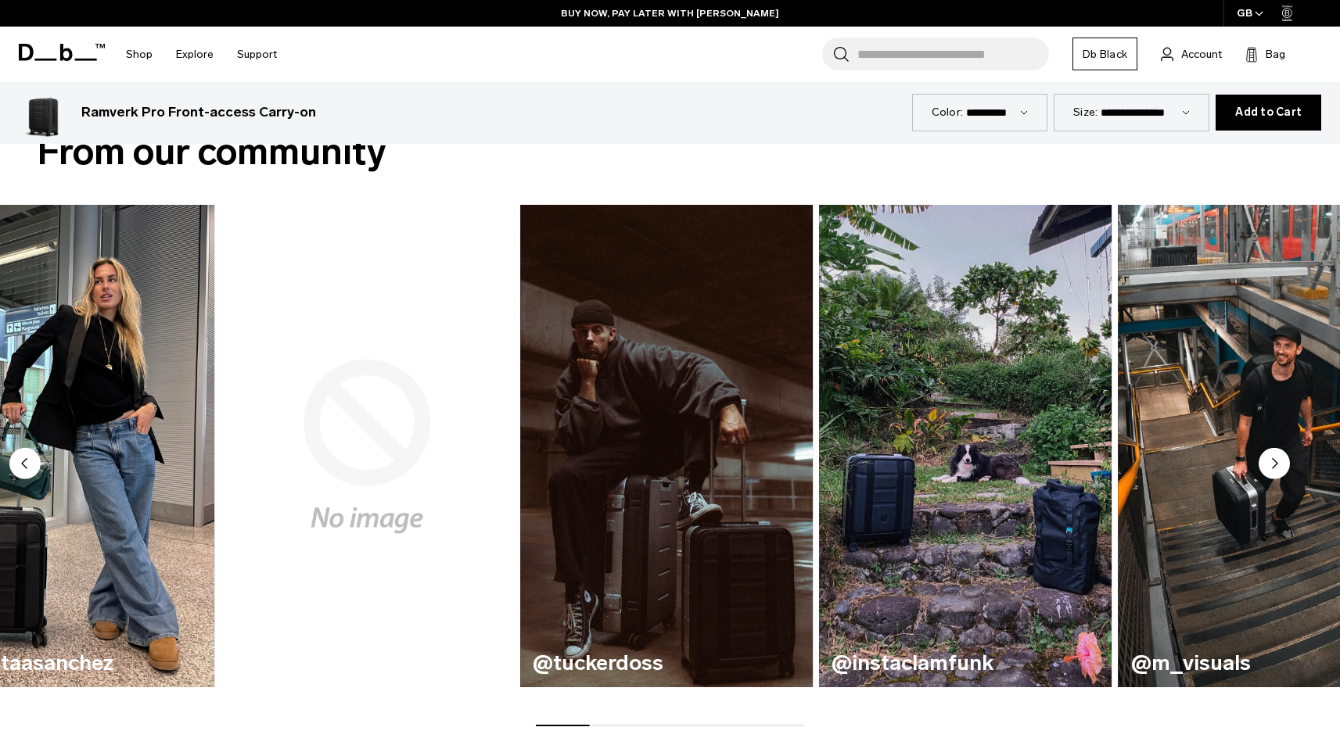
click at [420, 641] on div "@morganschwarz" at bounding box center [367, 664] width 293 height 48
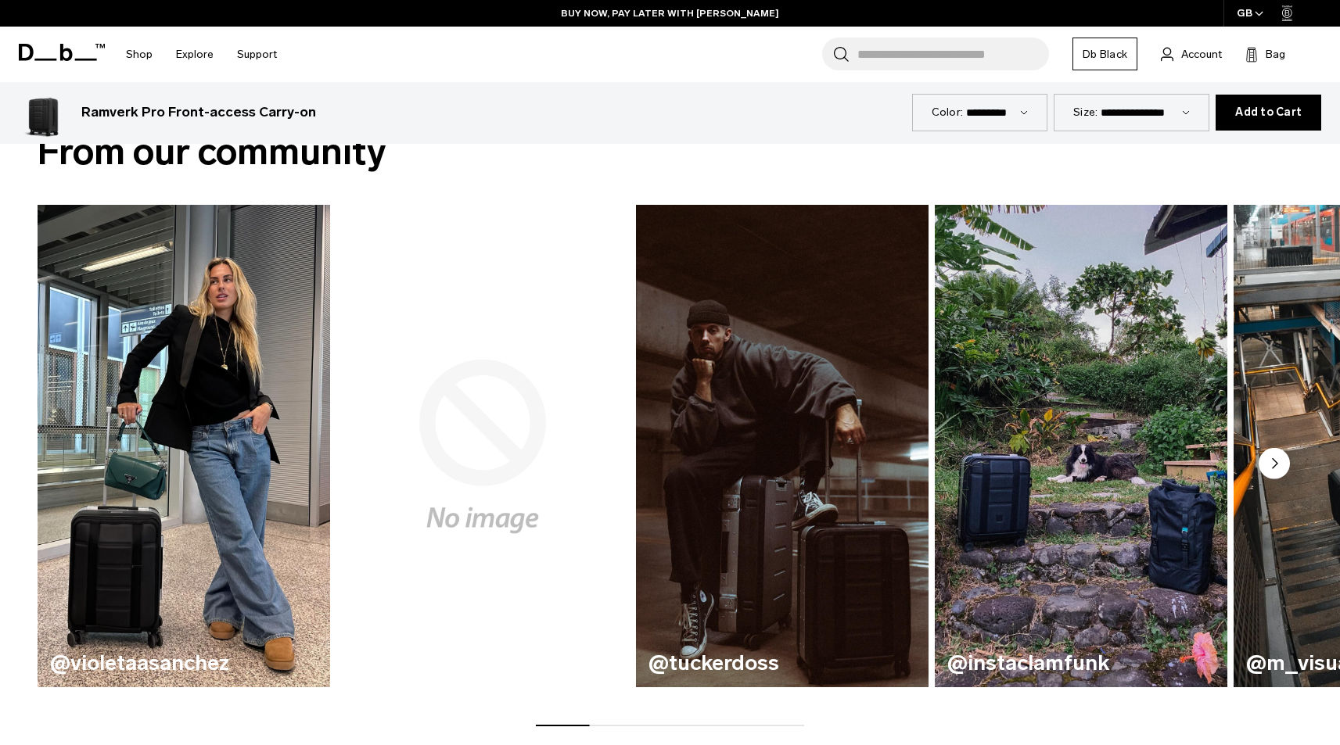
click at [424, 664] on h3 "@morganschwarz" at bounding box center [482, 663] width 267 height 23
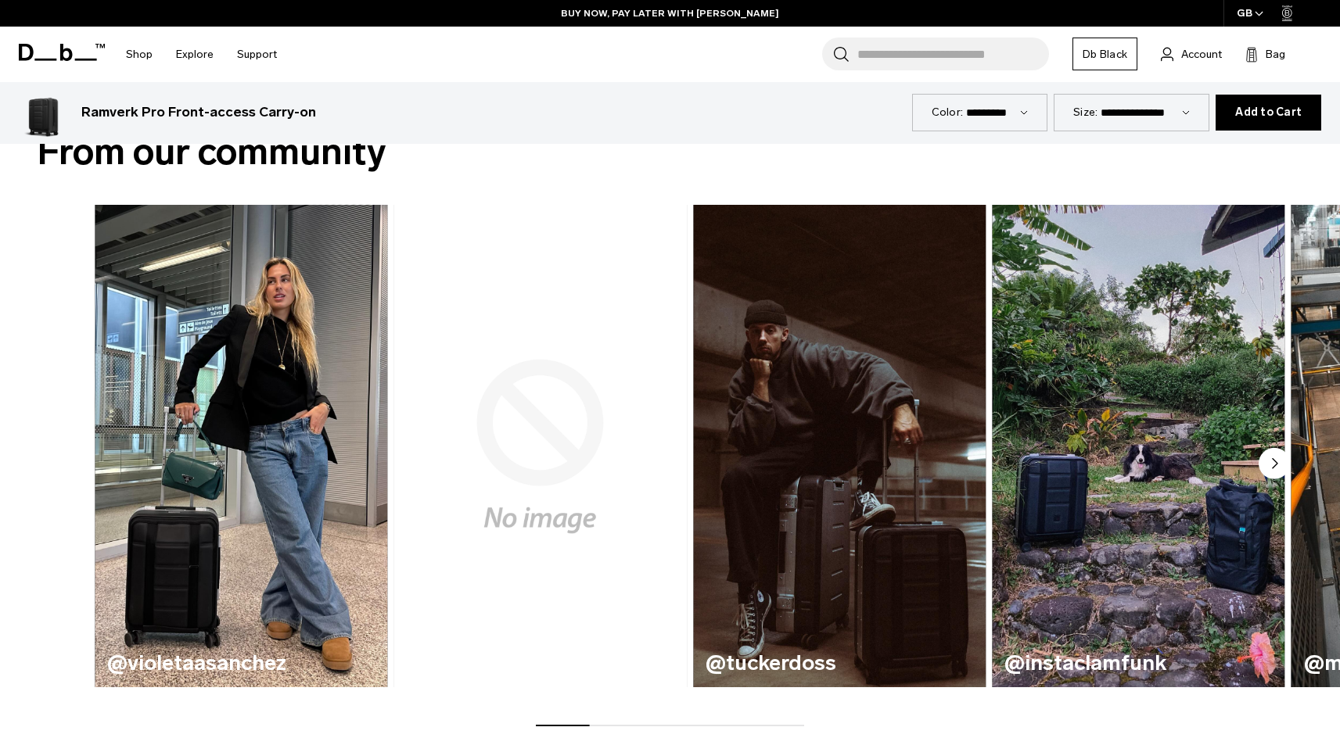
click at [482, 668] on h3 "@morganschwarz" at bounding box center [540, 663] width 267 height 23
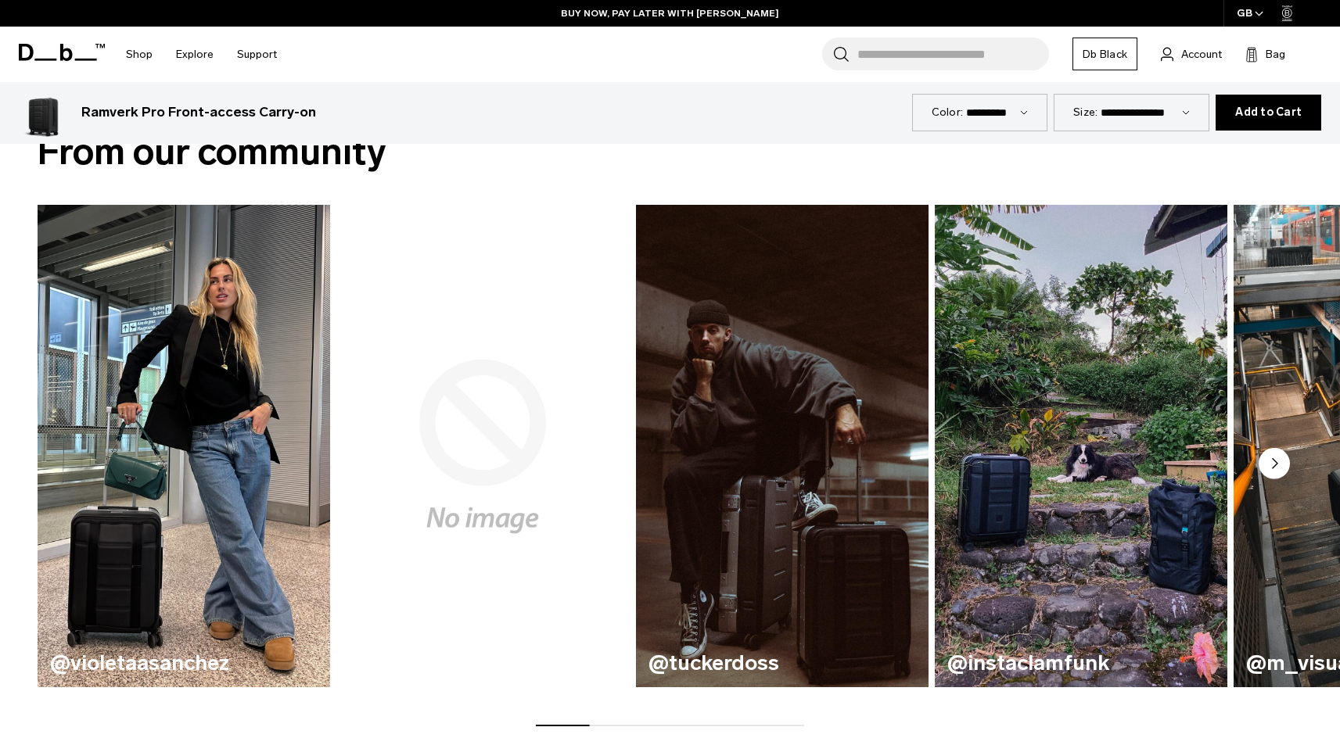
click at [480, 668] on h3 "@morganschwarz" at bounding box center [482, 663] width 267 height 23
